Goal: Task Accomplishment & Management: Complete application form

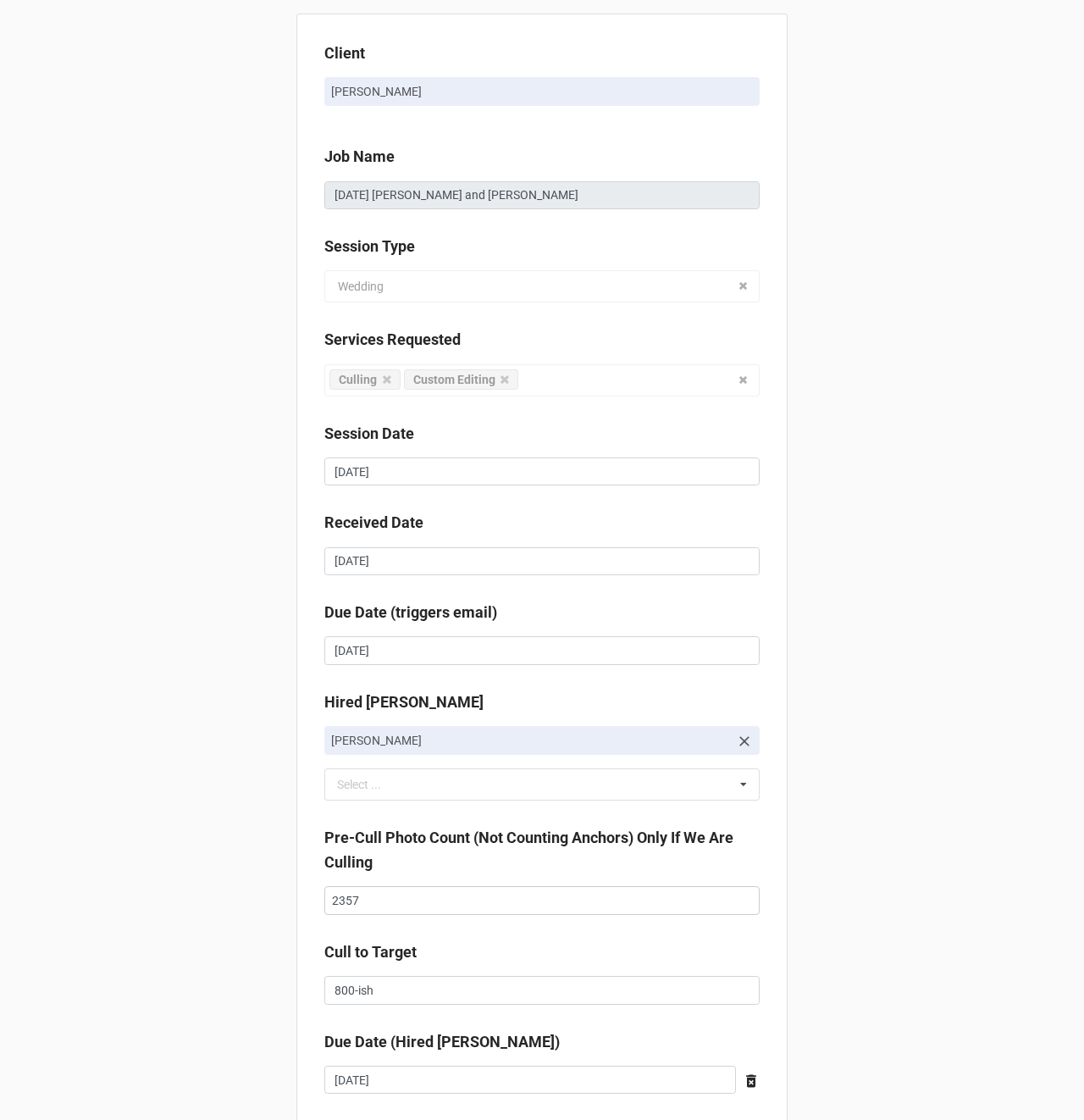
scroll to position [278, 0]
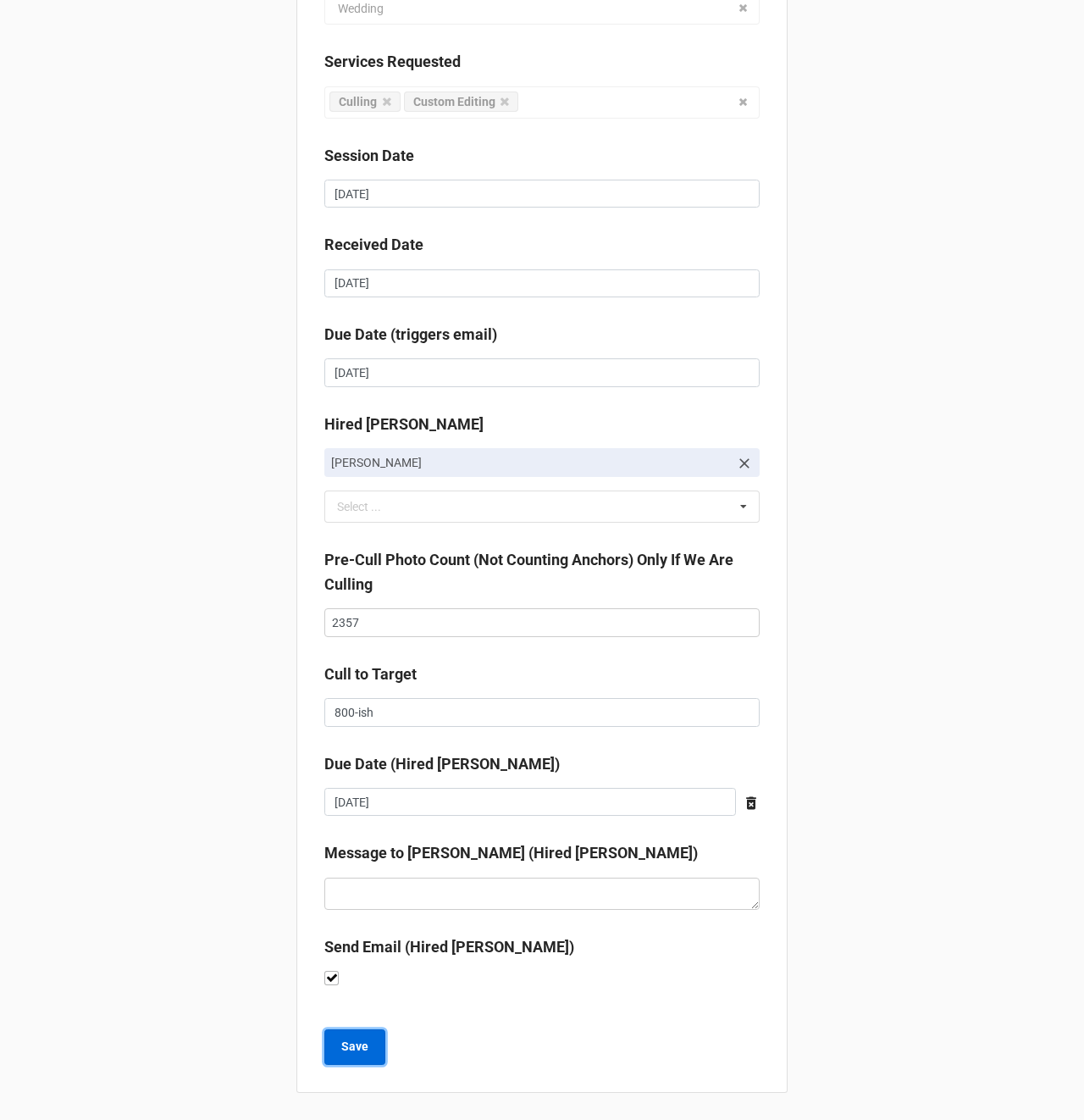
click at [344, 1043] on b "Save" at bounding box center [355, 1046] width 27 height 18
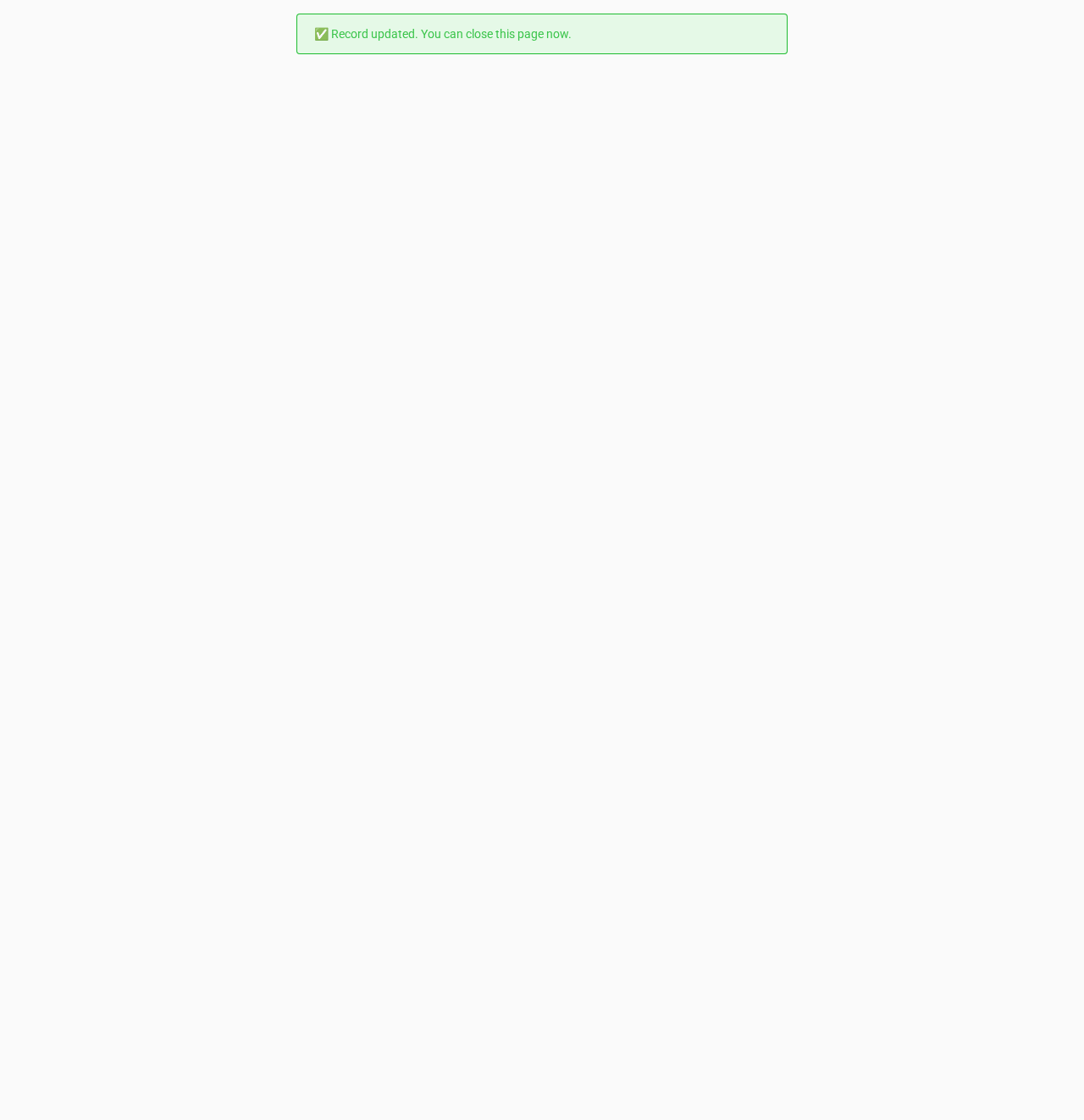
scroll to position [0, 0]
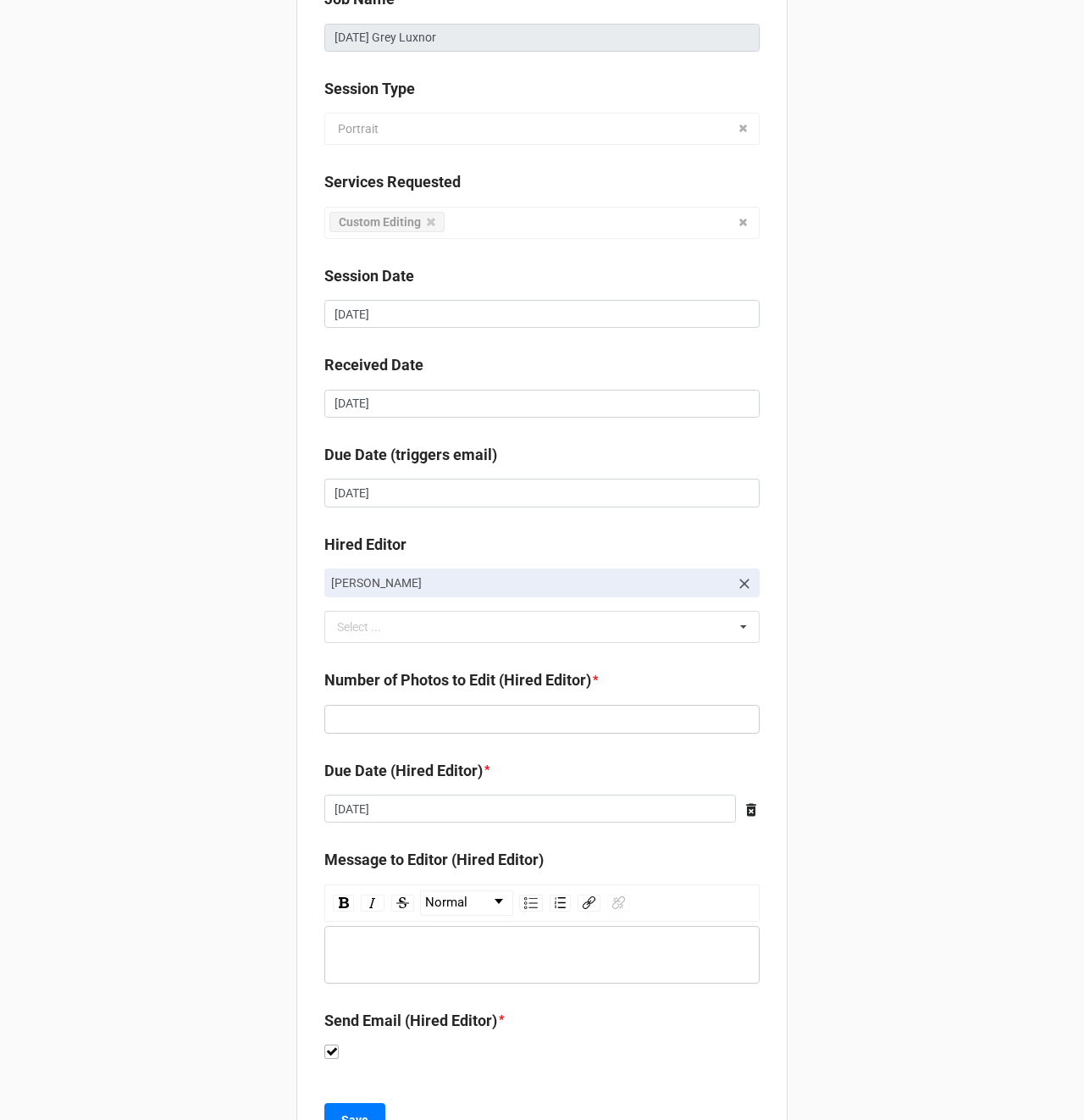
scroll to position [162, 0]
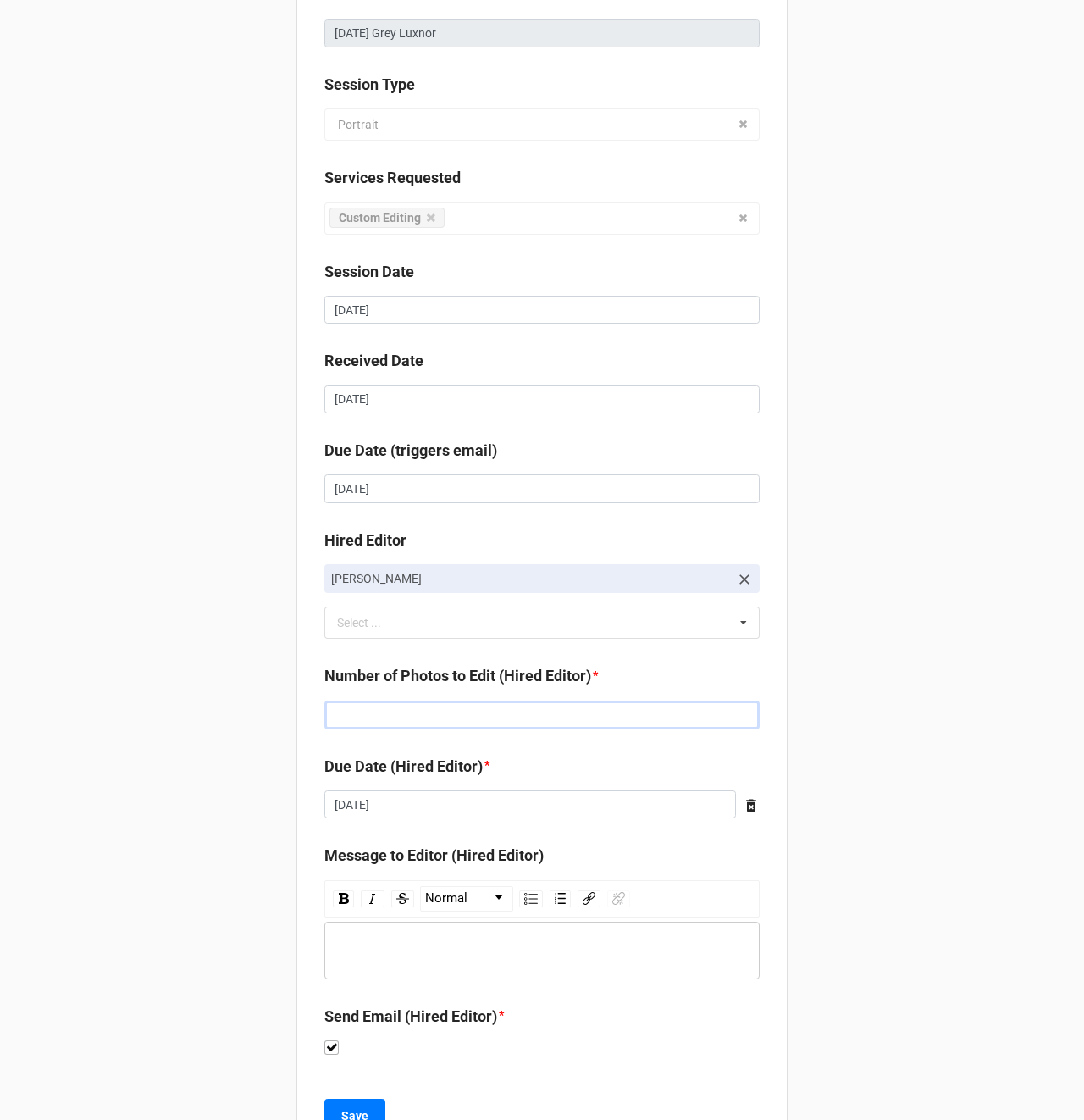
click at [413, 712] on input "text" at bounding box center [542, 714] width 436 height 29
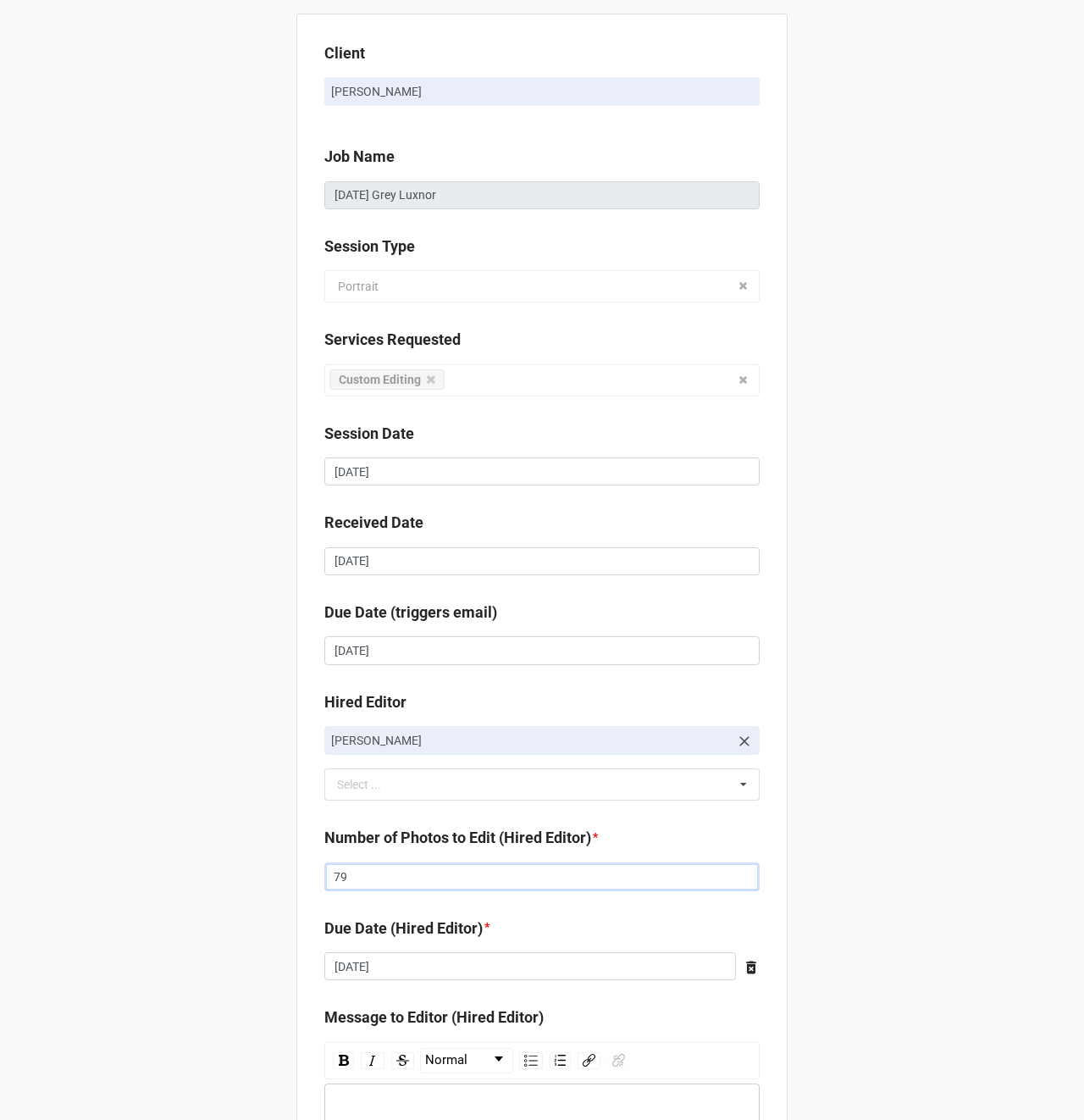
scroll to position [231, 0]
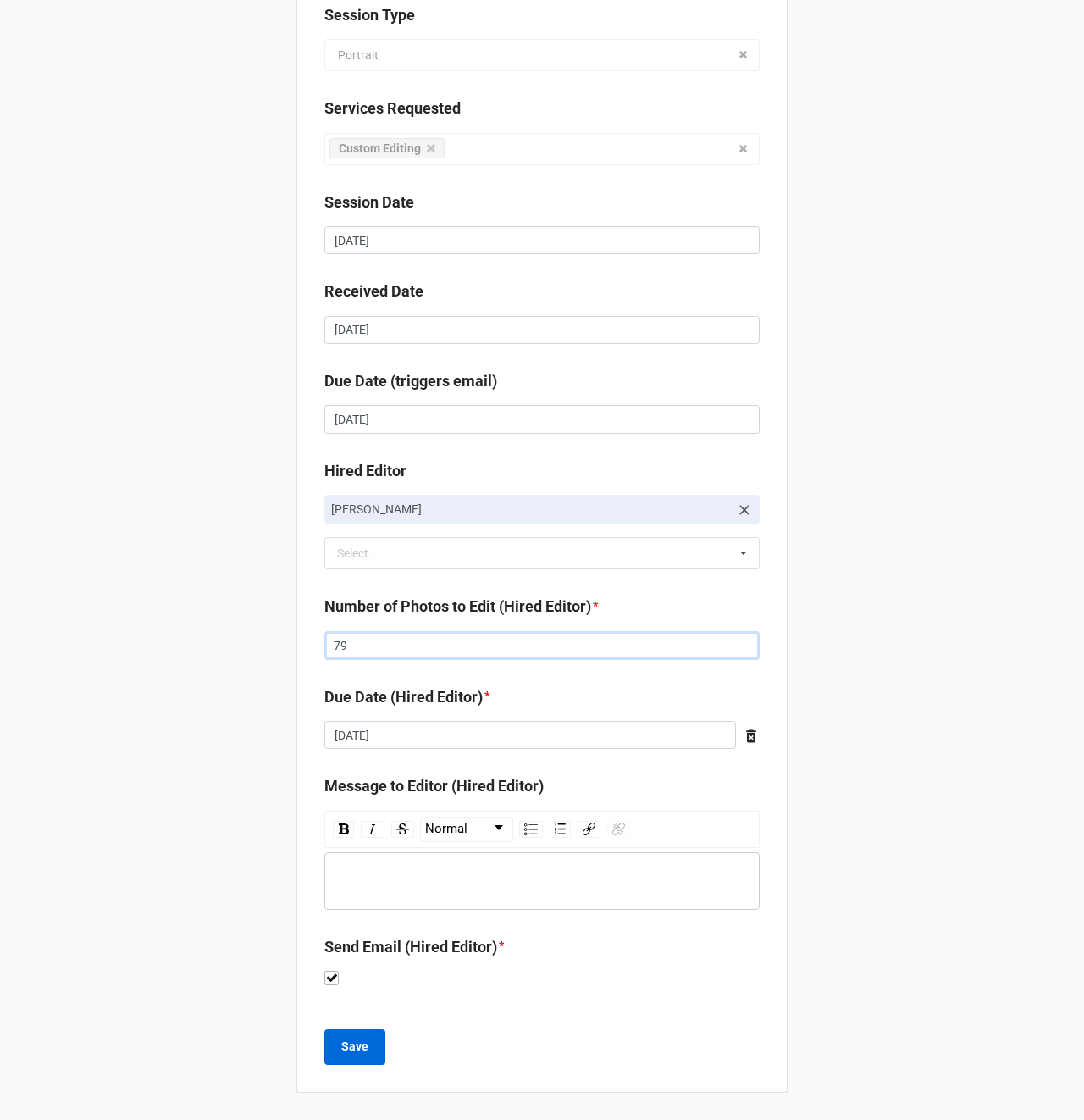
type input "79"
click at [354, 1043] on b "Save" at bounding box center [355, 1046] width 27 height 18
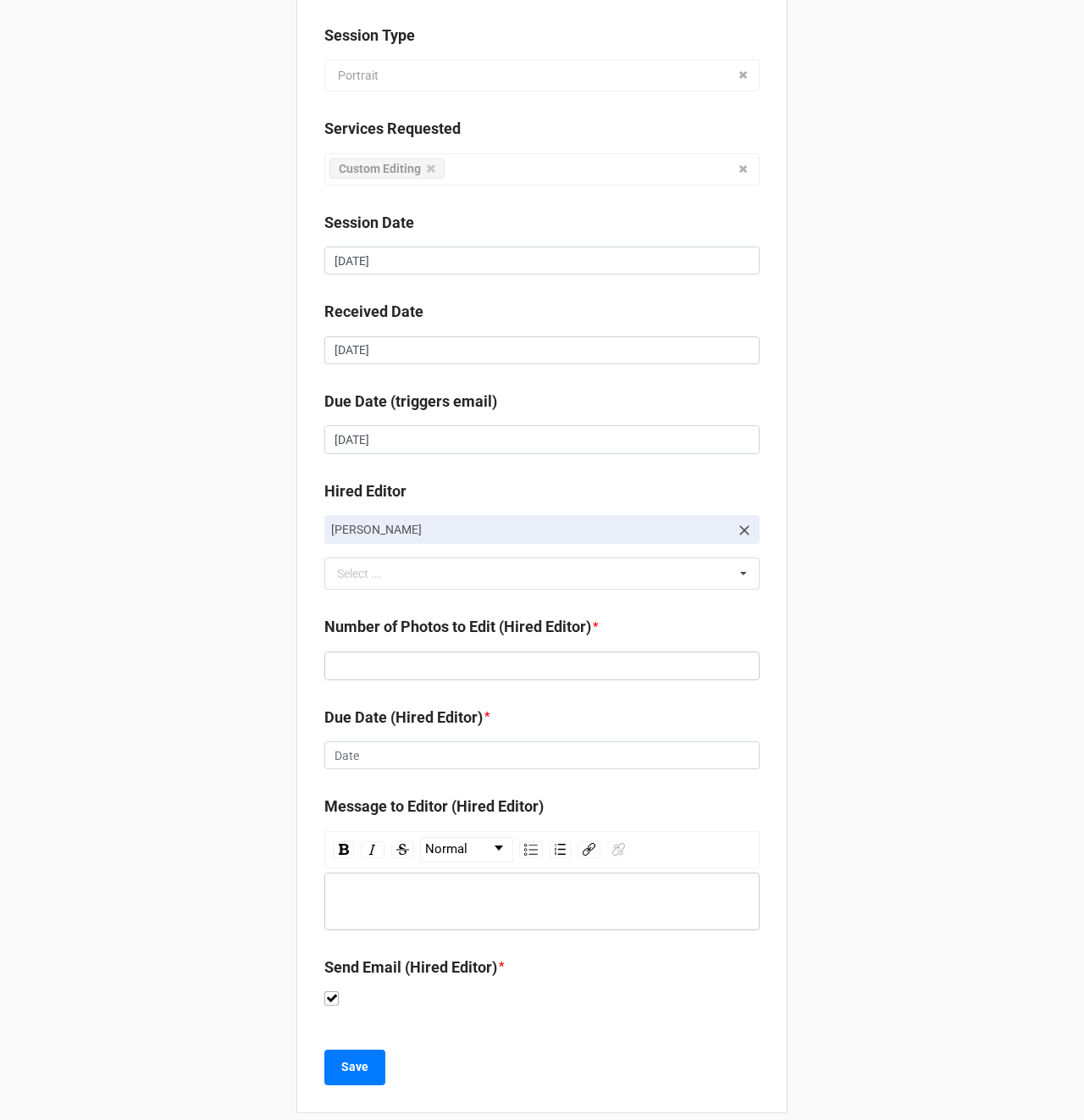
scroll to position [216, 0]
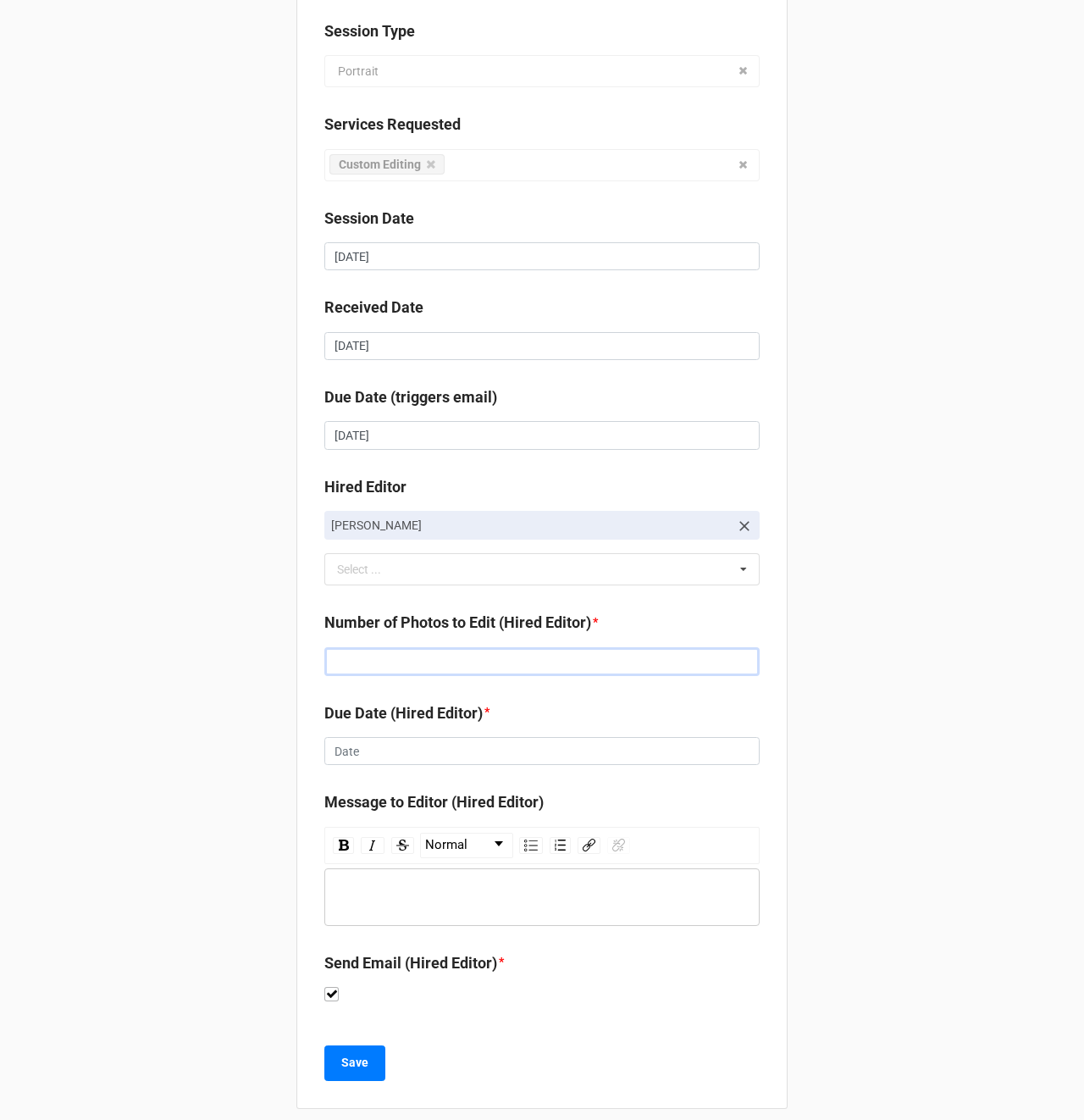
click at [361, 649] on input "text" at bounding box center [542, 661] width 436 height 29
type input "128"
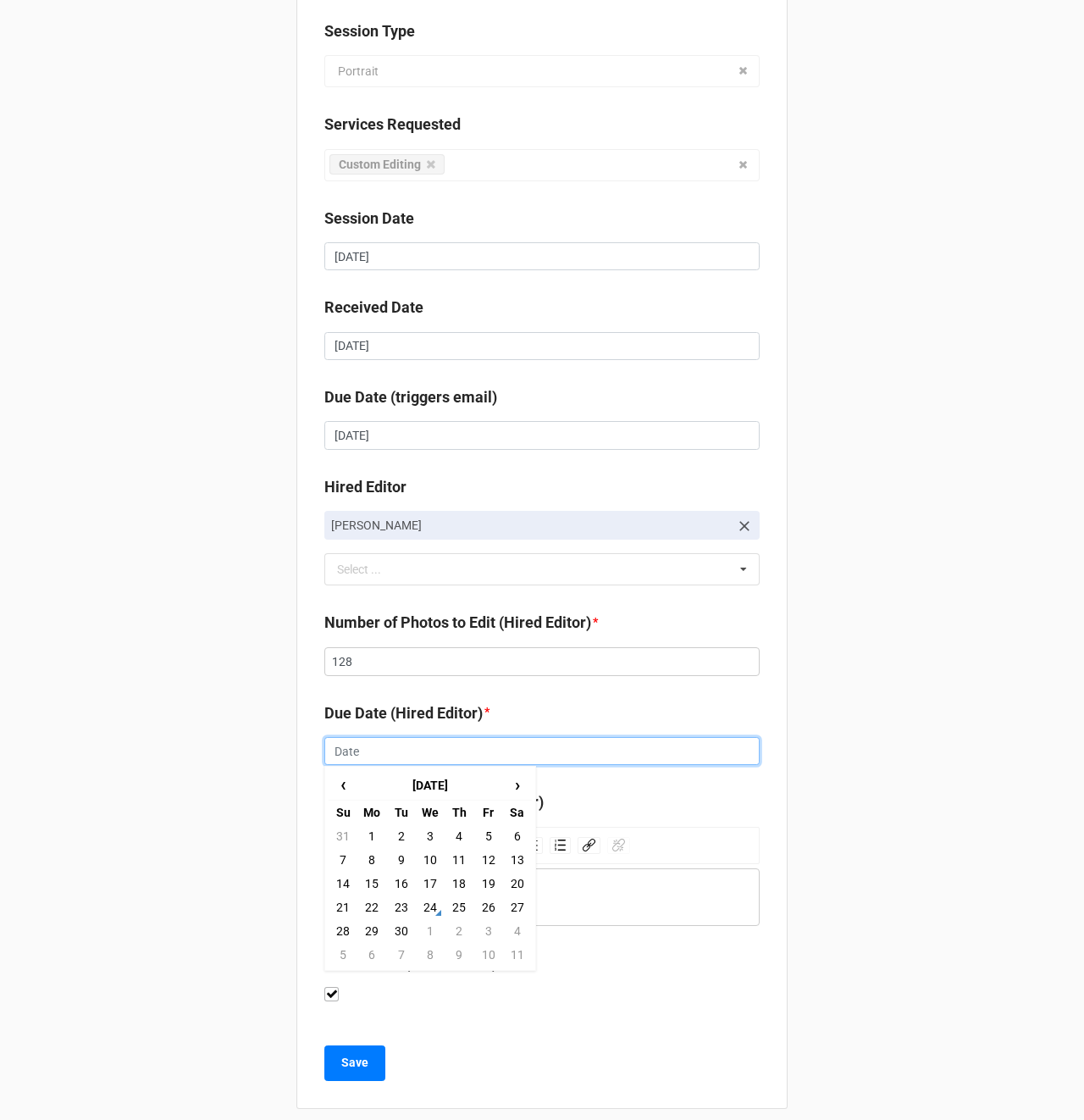
click at [362, 737] on input "text" at bounding box center [542, 751] width 436 height 29
click at [483, 911] on td "26" at bounding box center [487, 907] width 29 height 24
type input "[DATE]"
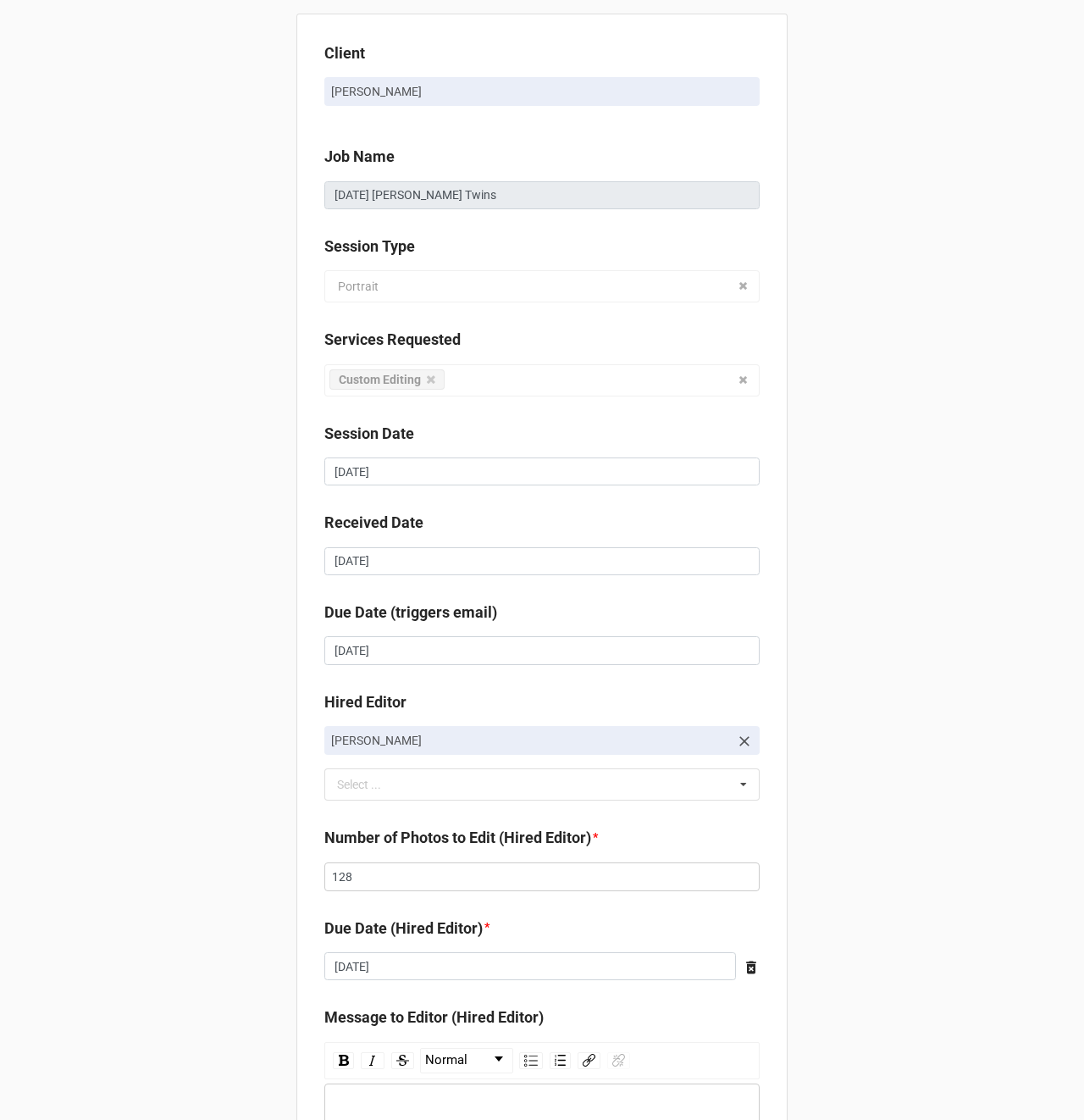
scroll to position [231, 0]
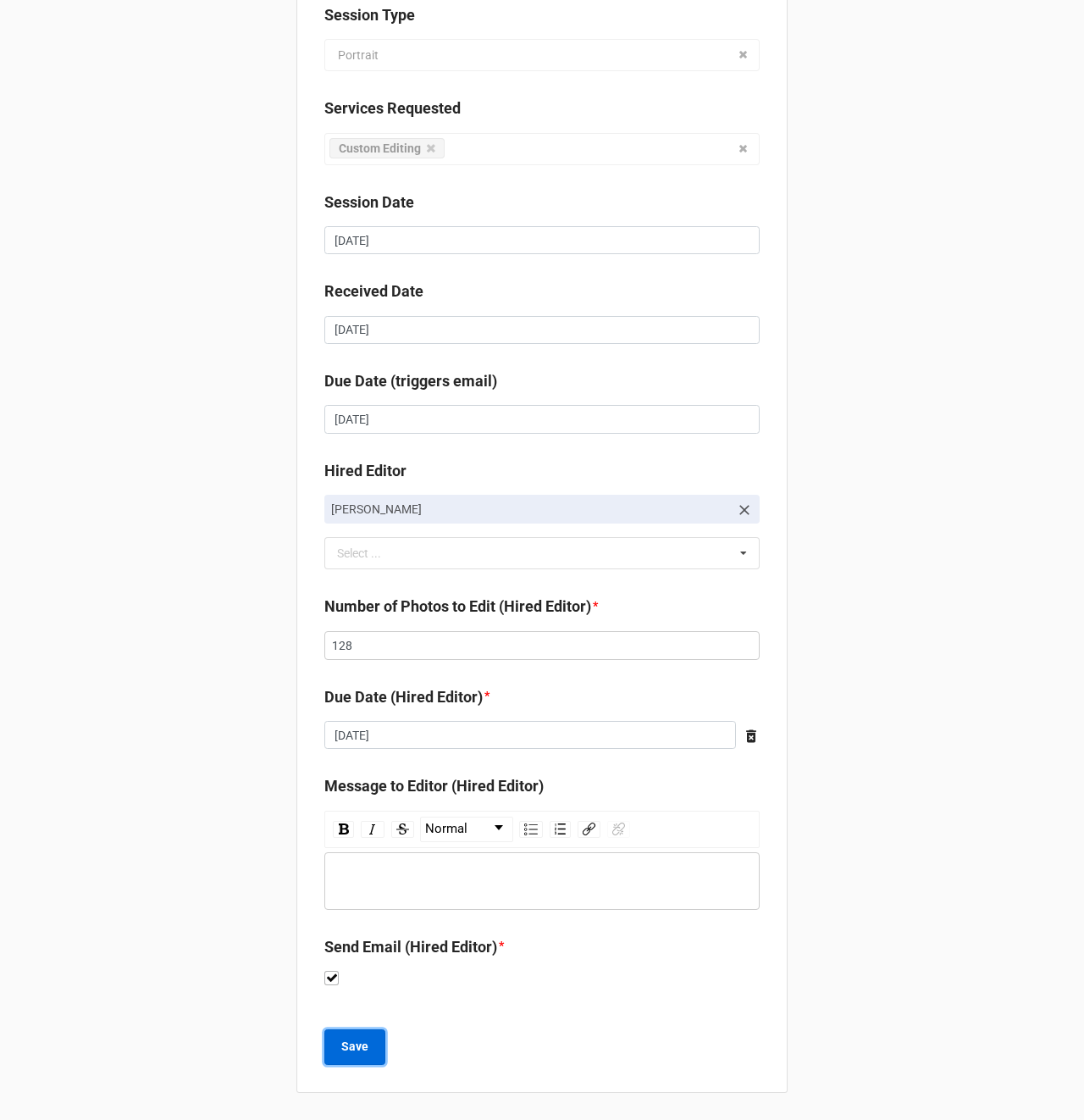
click at [357, 1059] on button "Save" at bounding box center [355, 1047] width 61 height 35
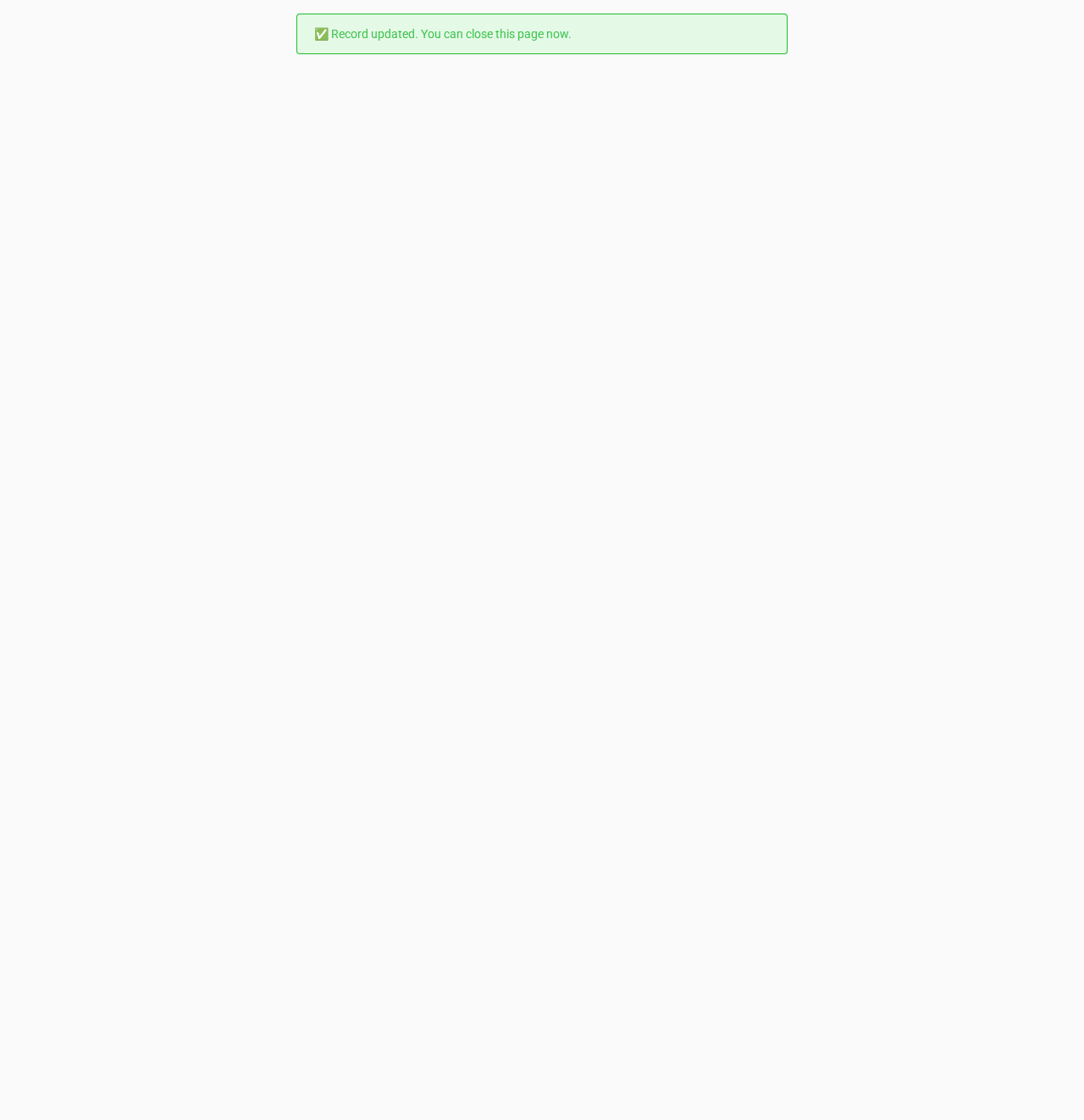
scroll to position [0, 0]
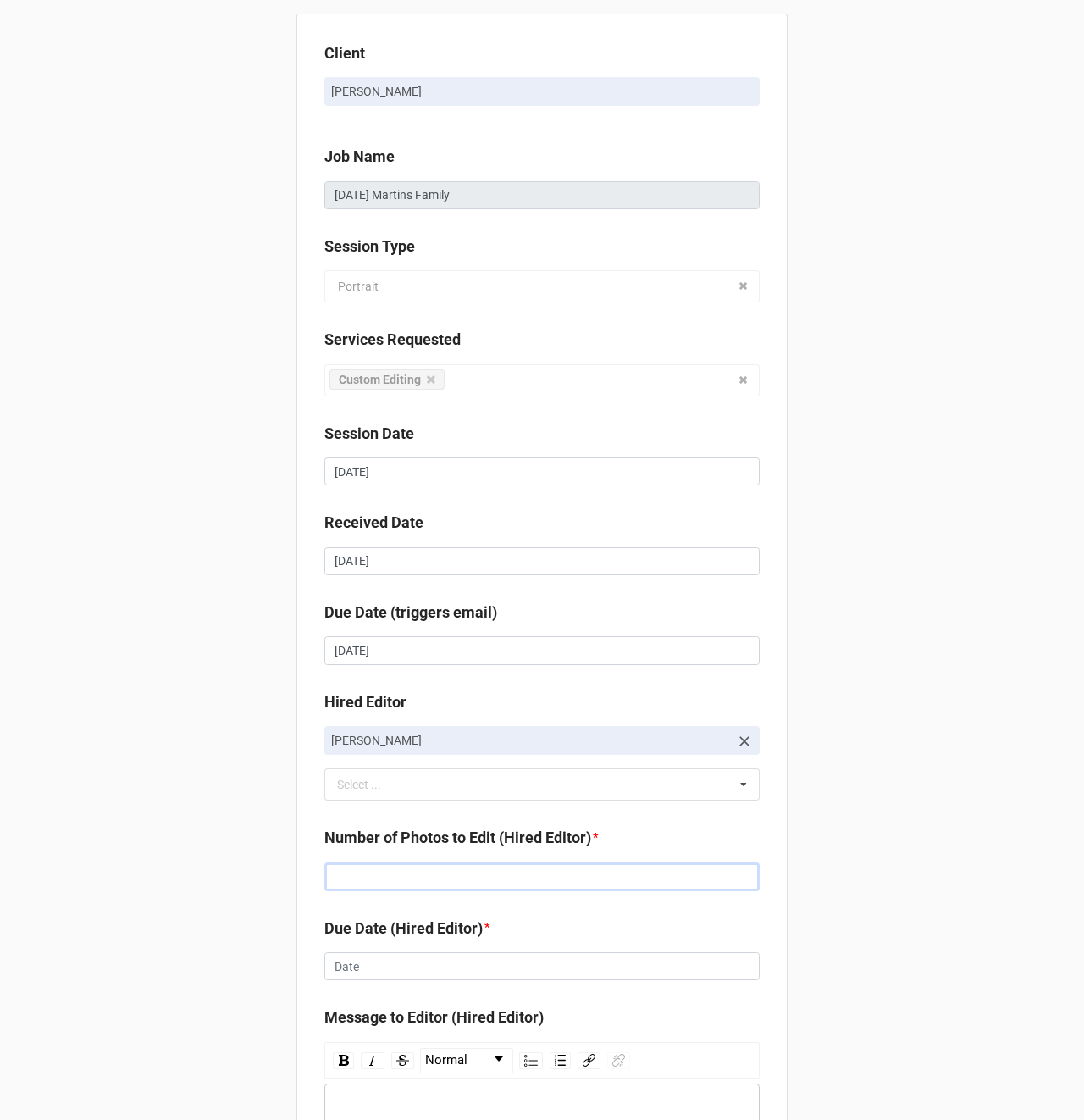
click at [351, 875] on input "text" at bounding box center [542, 876] width 436 height 29
type input "86"
click at [363, 971] on input "text" at bounding box center [542, 966] width 436 height 29
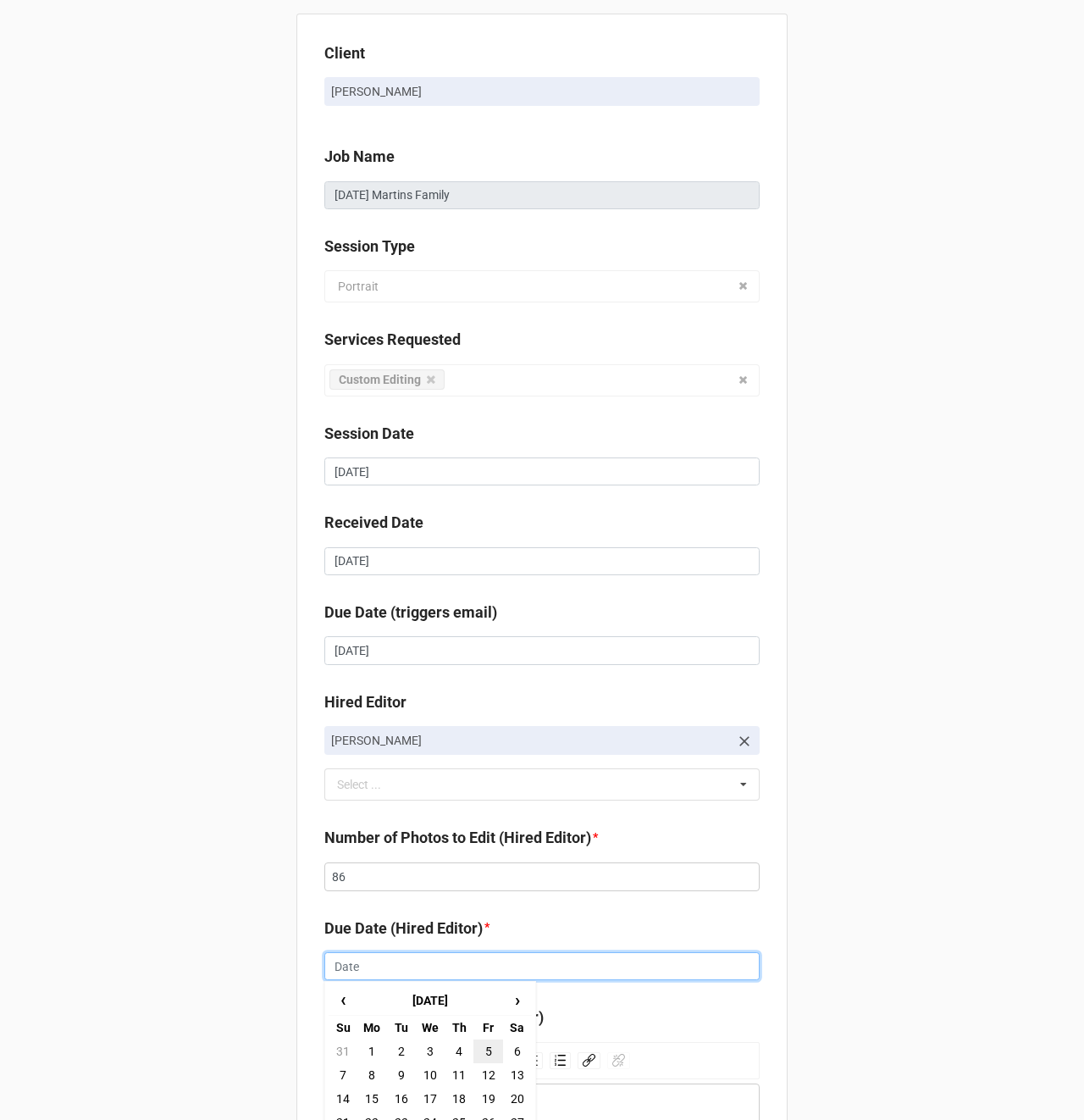
scroll to position [231, 0]
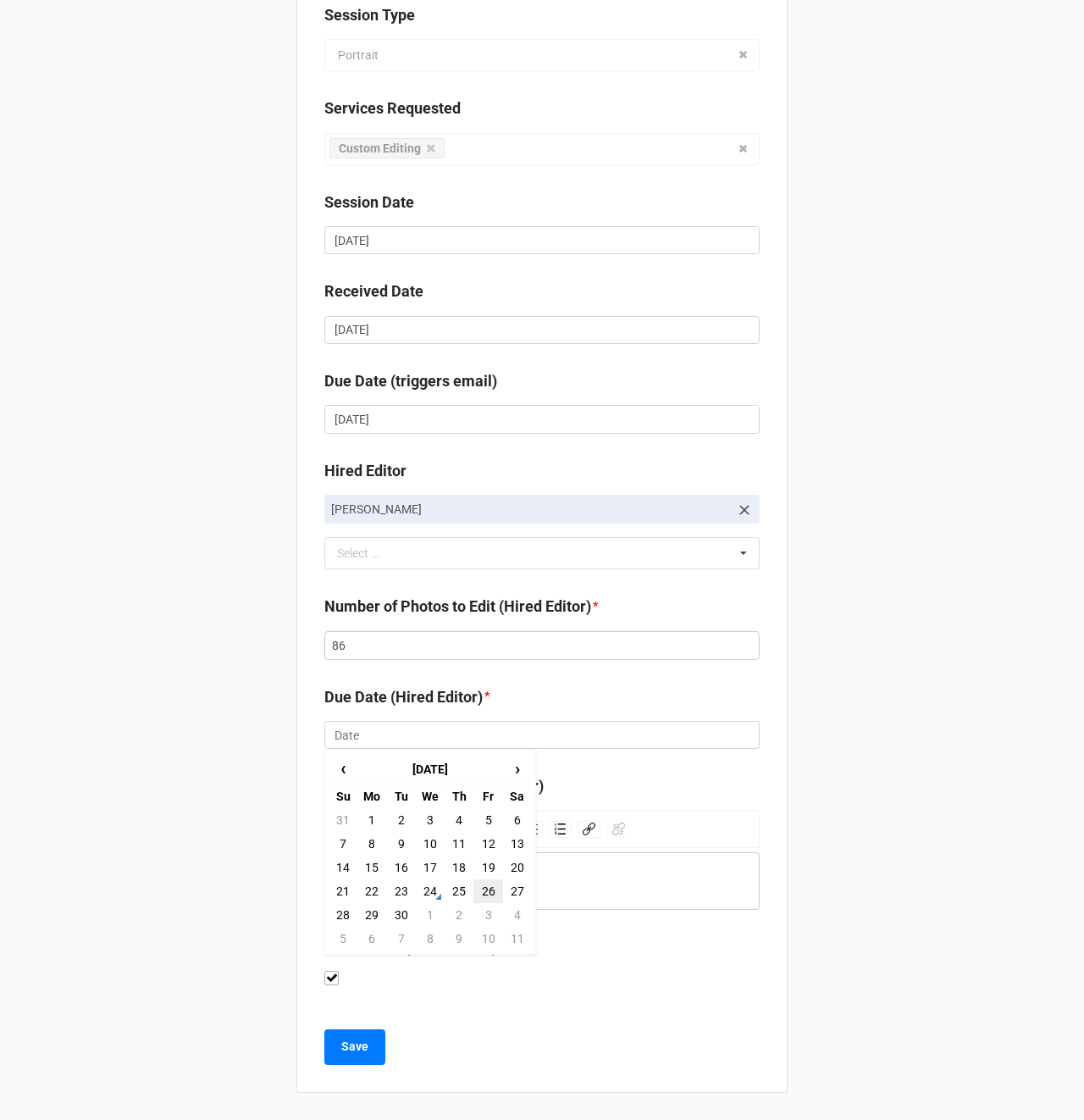
click at [487, 891] on td "26" at bounding box center [487, 890] width 29 height 24
type input "[DATE]"
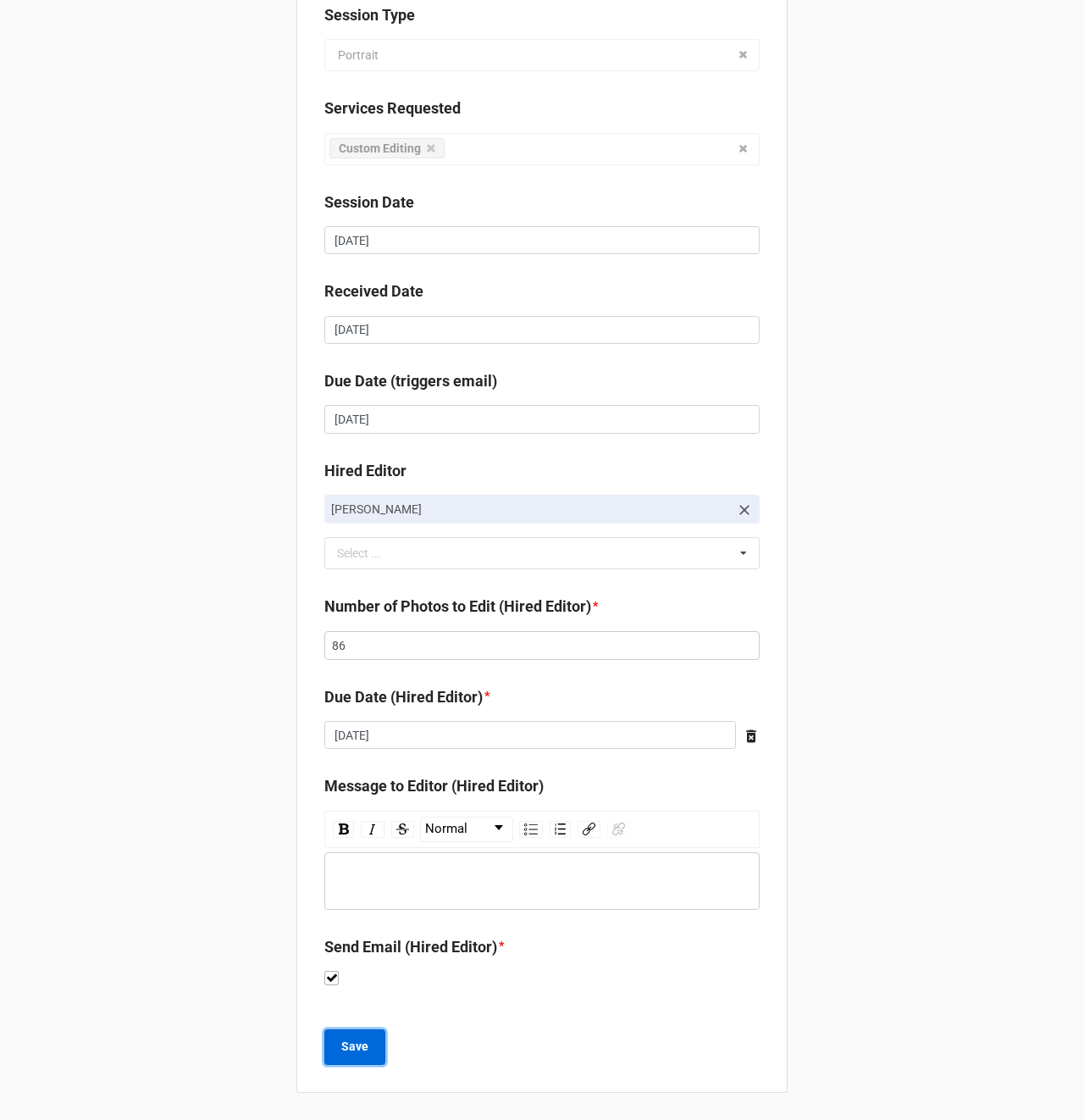
click at [353, 1050] on b "Save" at bounding box center [355, 1046] width 27 height 18
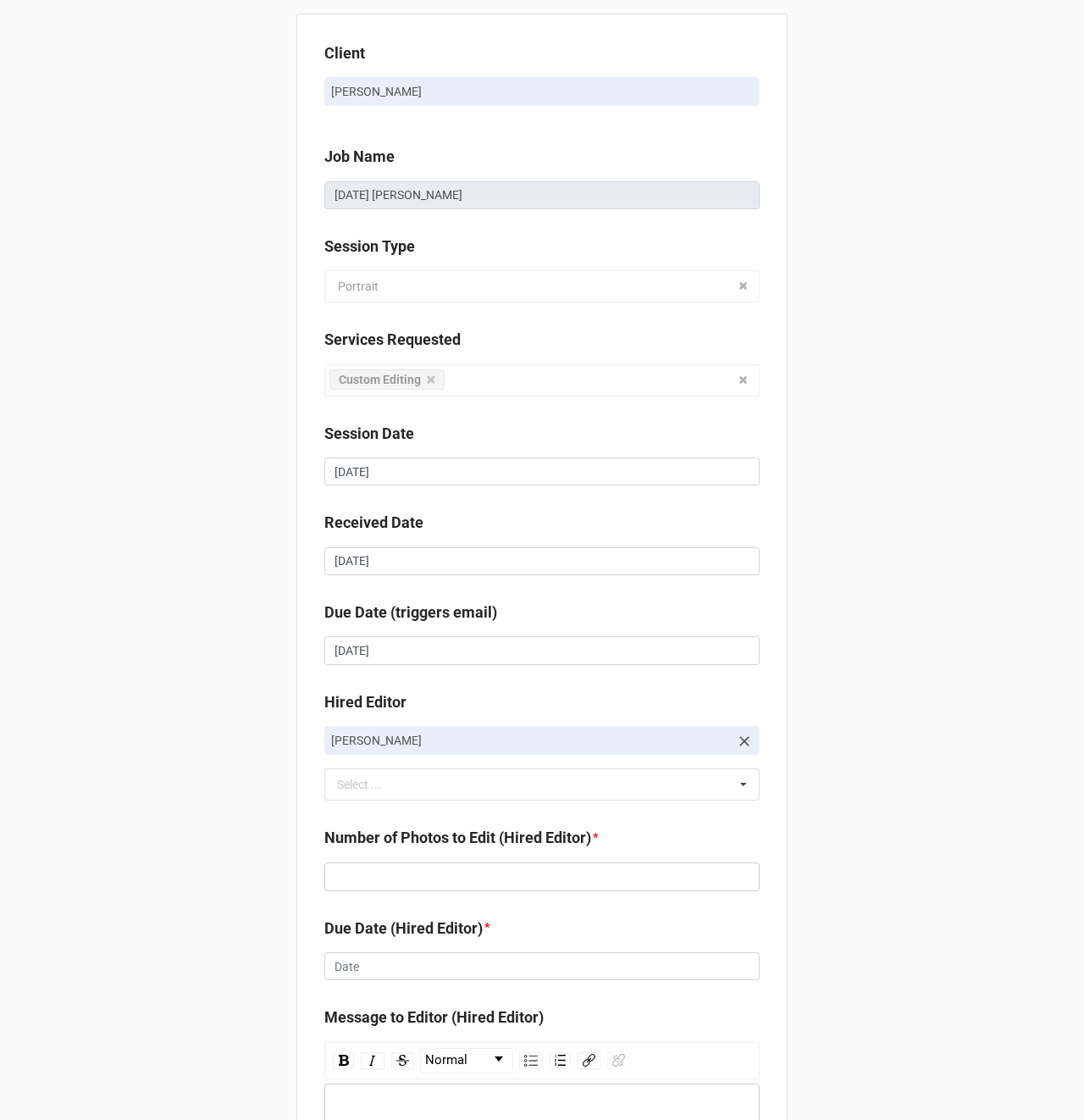
scroll to position [231, 0]
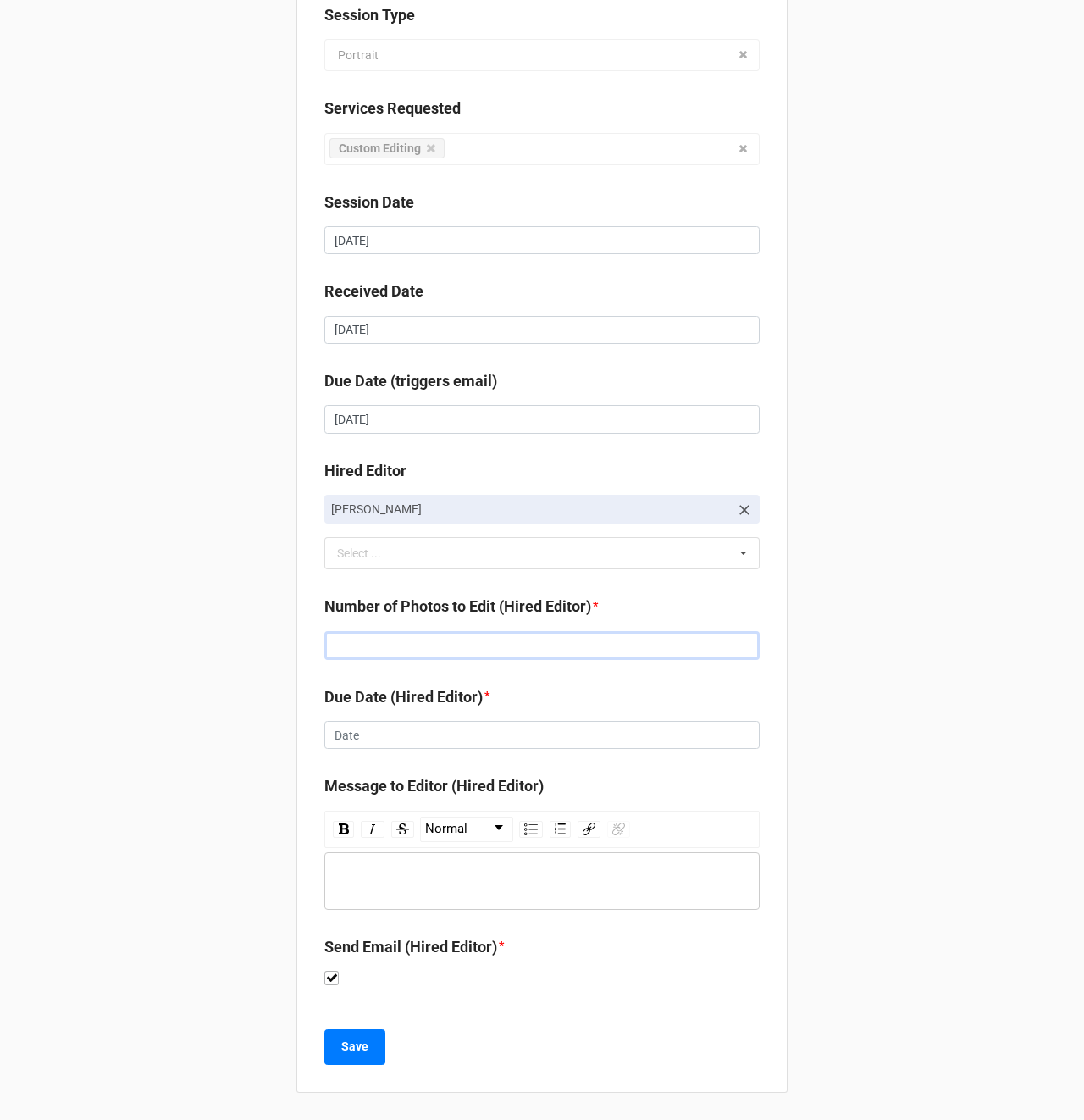
click at [378, 639] on input "text" at bounding box center [542, 645] width 436 height 29
type input "125"
click at [371, 734] on input "text" at bounding box center [542, 735] width 436 height 29
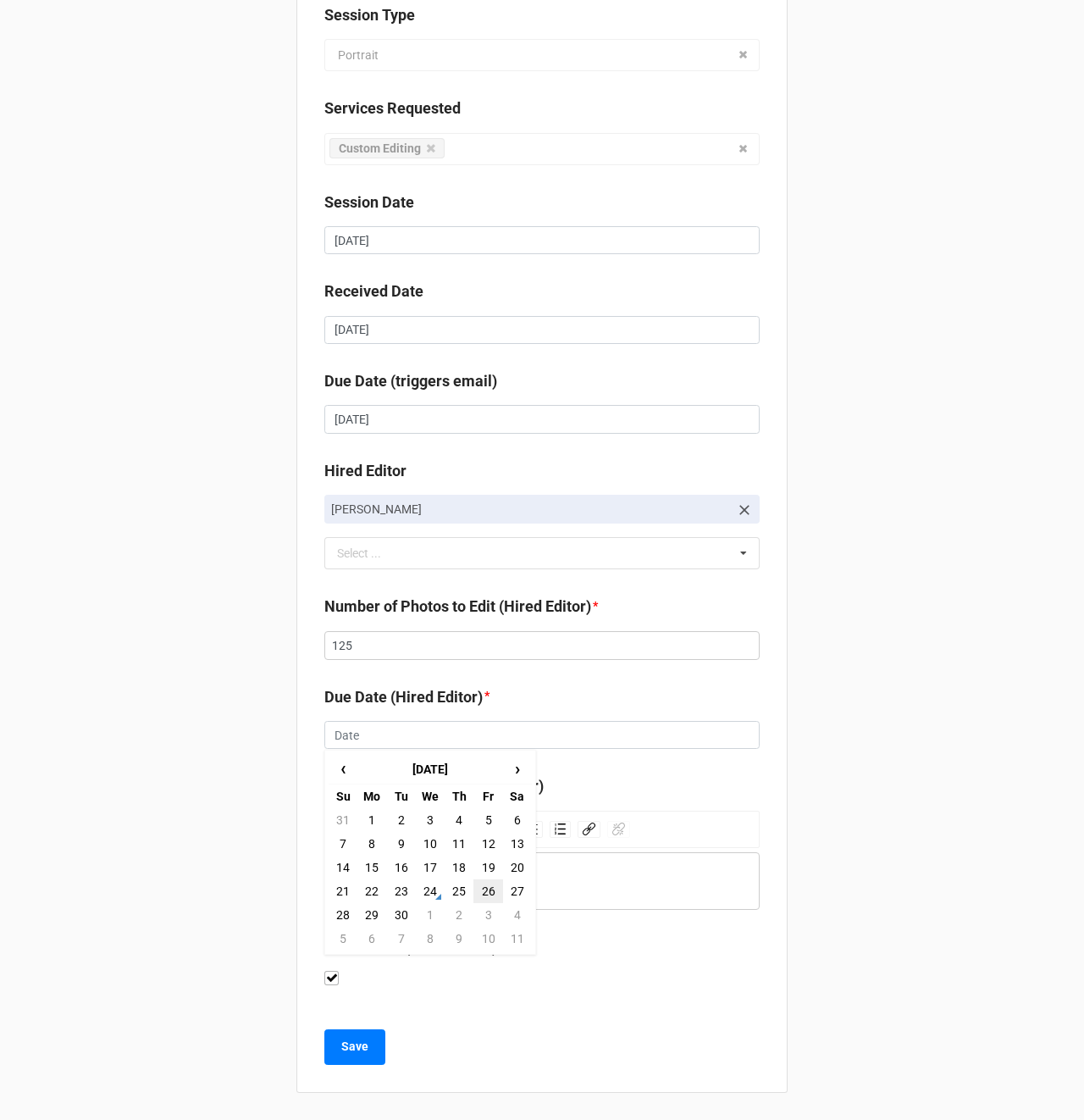
click at [485, 893] on td "26" at bounding box center [487, 890] width 29 height 24
type input "[DATE]"
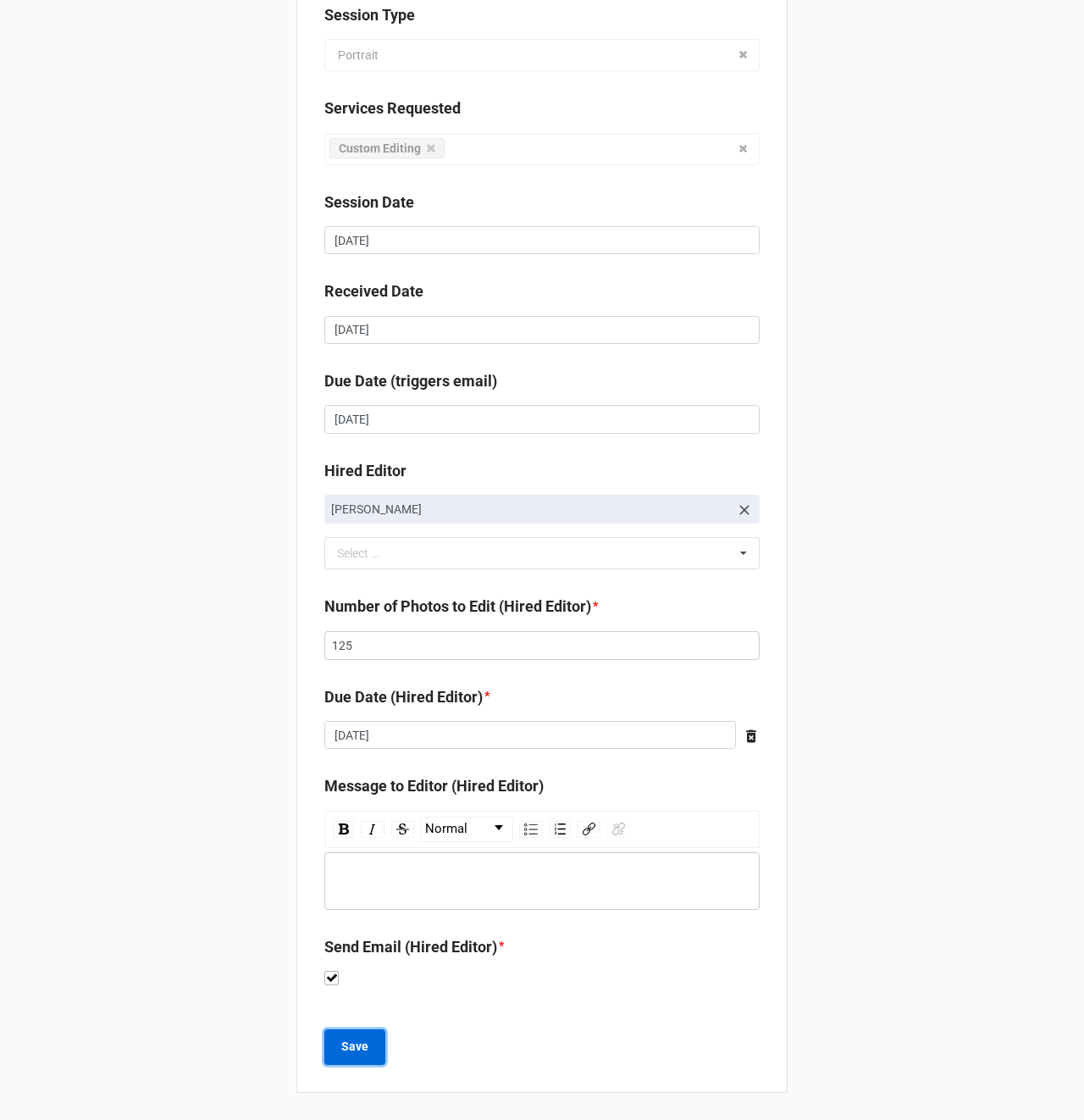
click at [342, 1048] on b "Save" at bounding box center [355, 1046] width 27 height 18
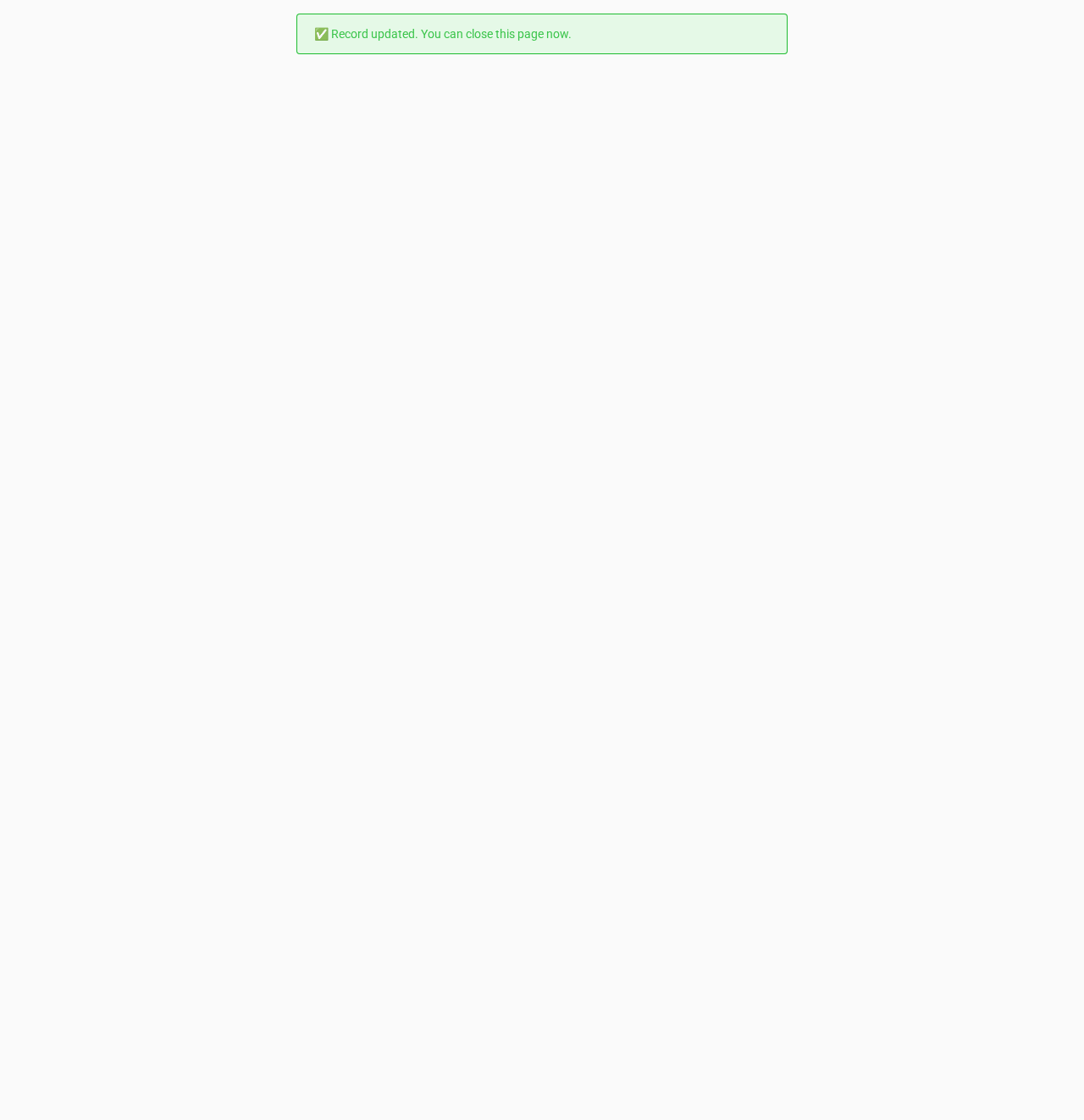
scroll to position [0, 0]
